Goal: Navigation & Orientation: Find specific page/section

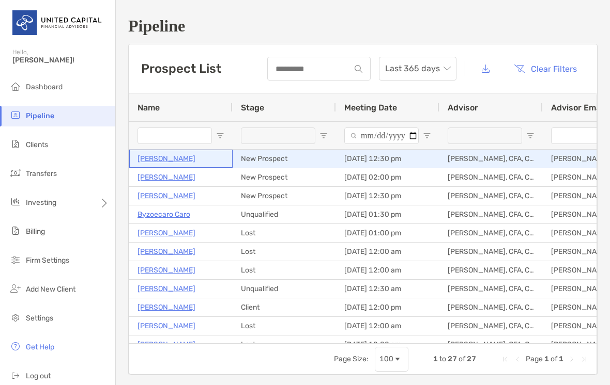
click at [156, 159] on p "[PERSON_NAME]" at bounding box center [166, 158] width 58 height 13
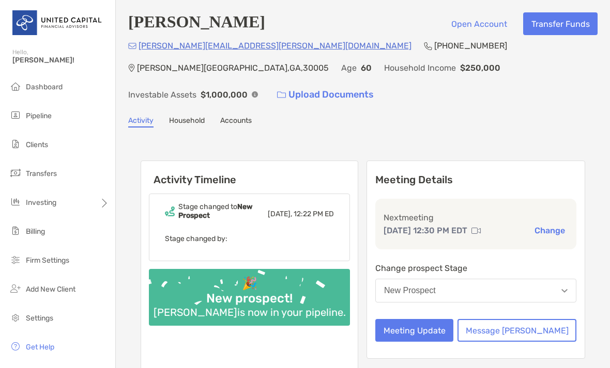
click at [194, 116] on link "Household" at bounding box center [187, 121] width 36 height 11
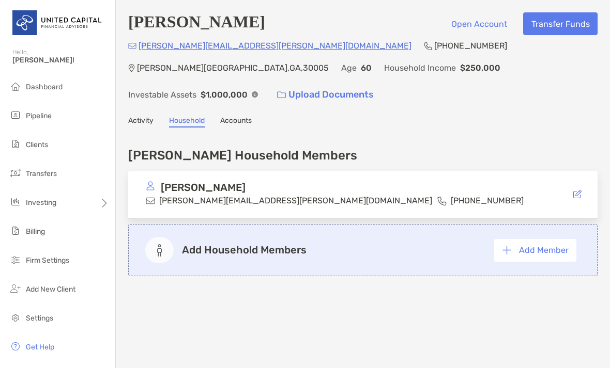
click at [236, 116] on link "Accounts" at bounding box center [236, 121] width 32 height 11
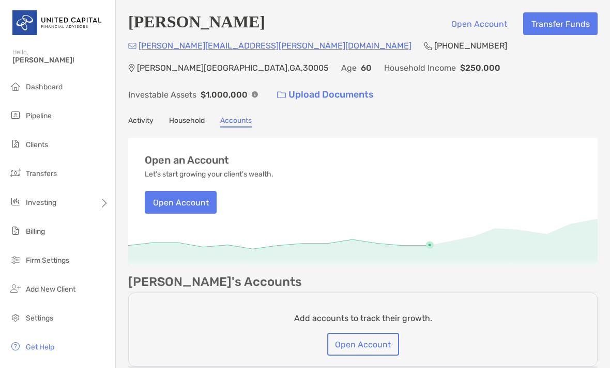
click at [146, 116] on link "Activity" at bounding box center [140, 121] width 25 height 11
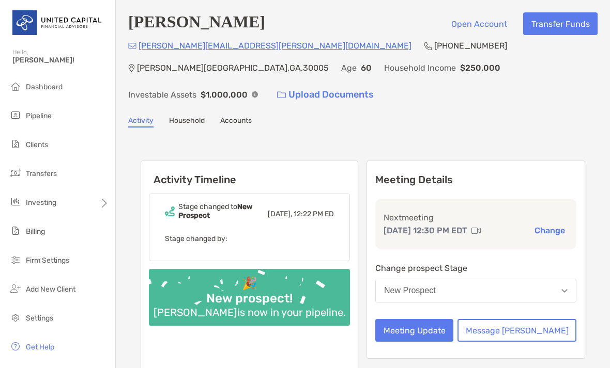
click at [52, 85] on span "Dashboard" at bounding box center [44, 87] width 37 height 9
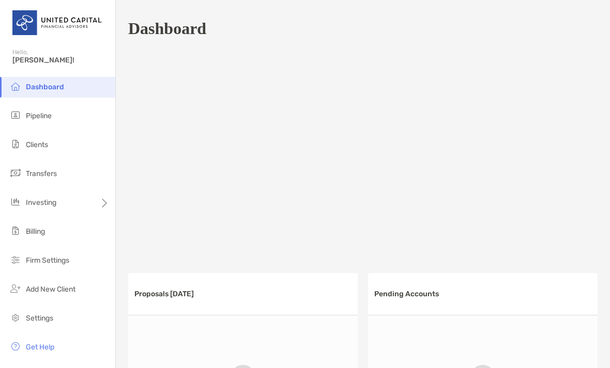
click at [37, 119] on span "Pipeline" at bounding box center [39, 116] width 26 height 9
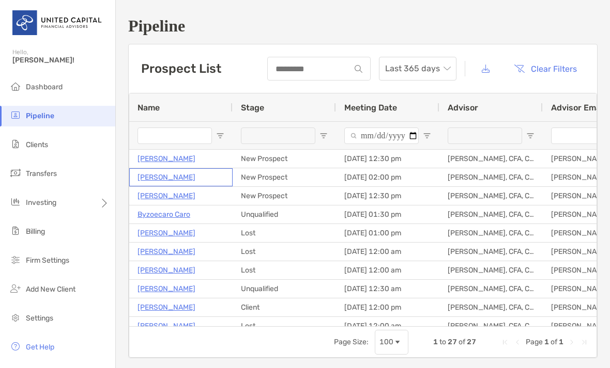
click at [160, 181] on p "Doug Chadwick" at bounding box center [166, 177] width 58 height 13
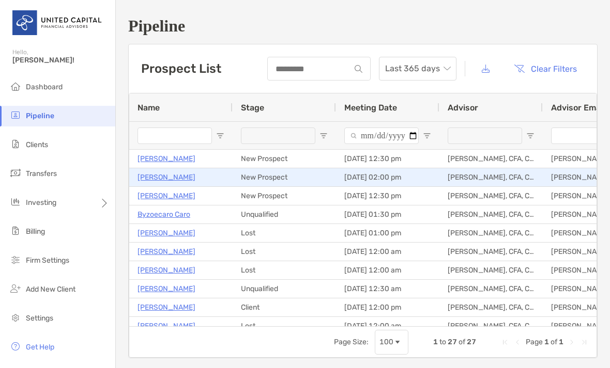
click at [149, 195] on p "Dan Riley" at bounding box center [166, 196] width 58 height 13
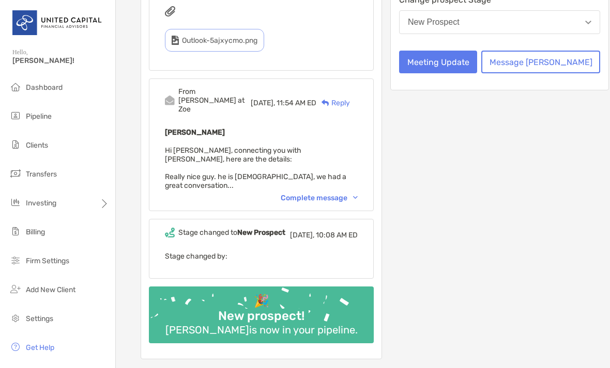
scroll to position [224, 0]
click at [340, 194] on div "Complete message" at bounding box center [318, 198] width 77 height 9
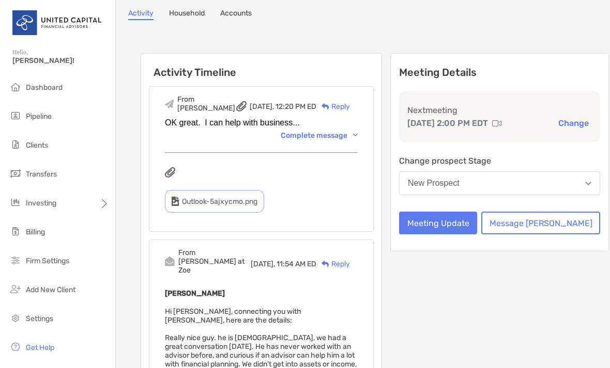
scroll to position [56, 0]
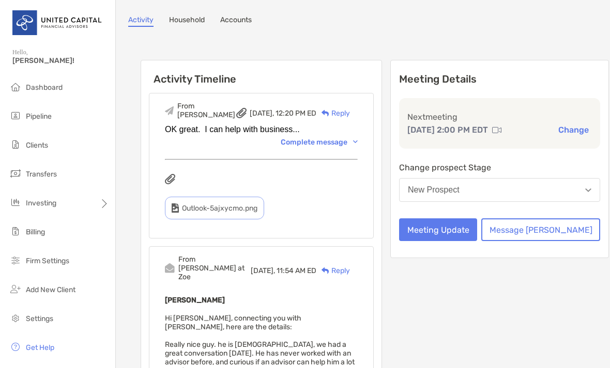
click at [197, 207] on span "Outlook-5ajxycmo.png" at bounding box center [219, 208] width 75 height 9
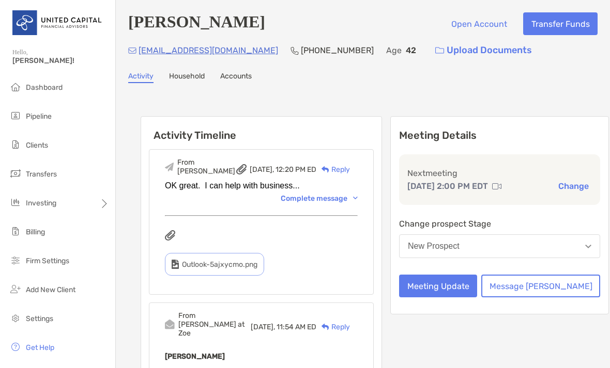
scroll to position [0, 0]
click at [36, 119] on span "Pipeline" at bounding box center [39, 116] width 26 height 9
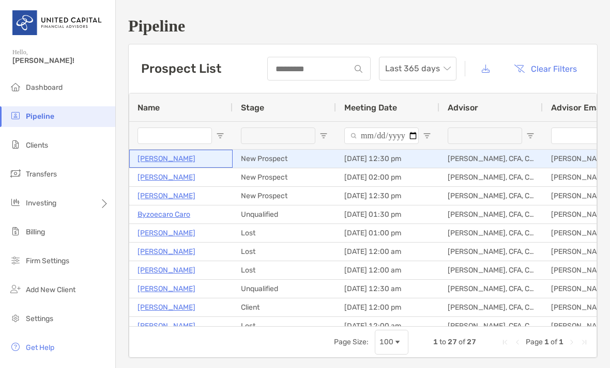
click at [168, 161] on p "[PERSON_NAME]" at bounding box center [166, 158] width 58 height 13
